Goal: Task Accomplishment & Management: Manage account settings

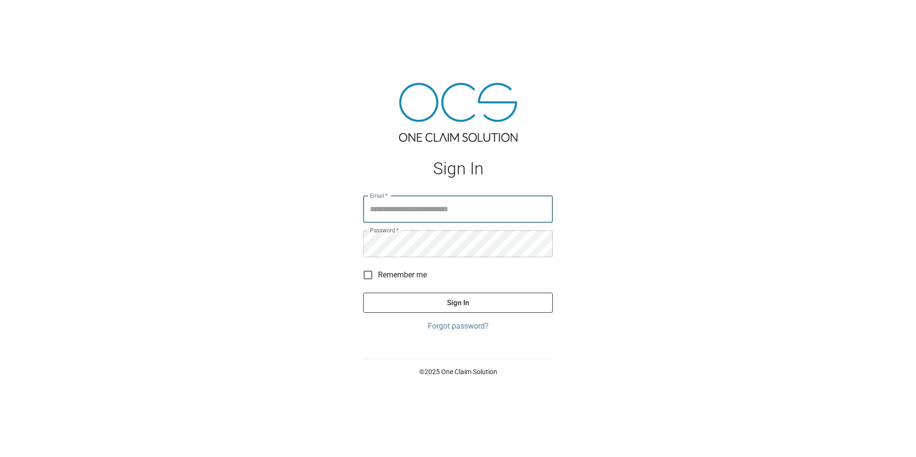
type input "**********"
click at [469, 309] on button "Sign In" at bounding box center [458, 303] width 190 height 20
